Goal: Information Seeking & Learning: Learn about a topic

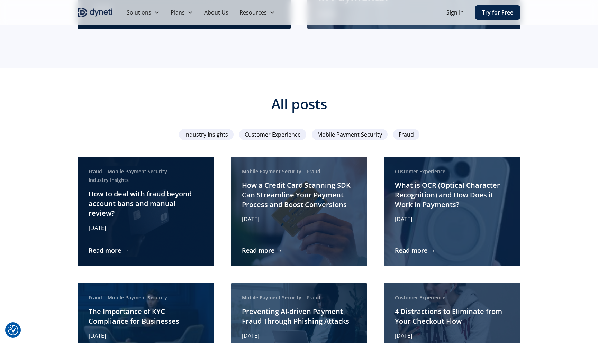
scroll to position [319, 0]
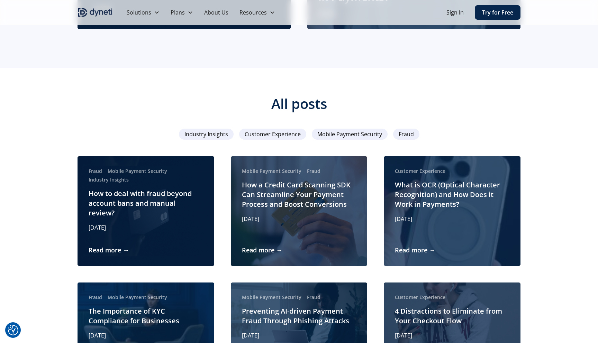
click at [406, 130] on span "Fraud" at bounding box center [406, 134] width 15 height 8
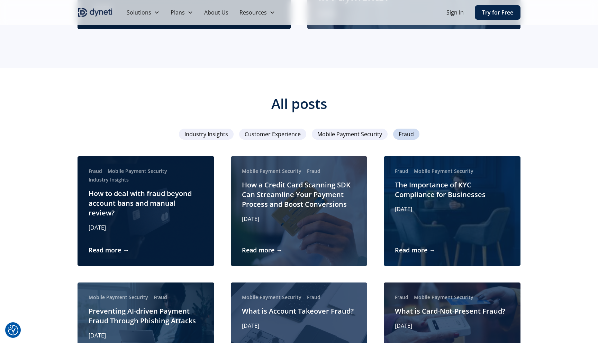
click at [104, 246] on link "Read more →" at bounding box center [109, 250] width 40 height 9
